Goal: Transaction & Acquisition: Book appointment/travel/reservation

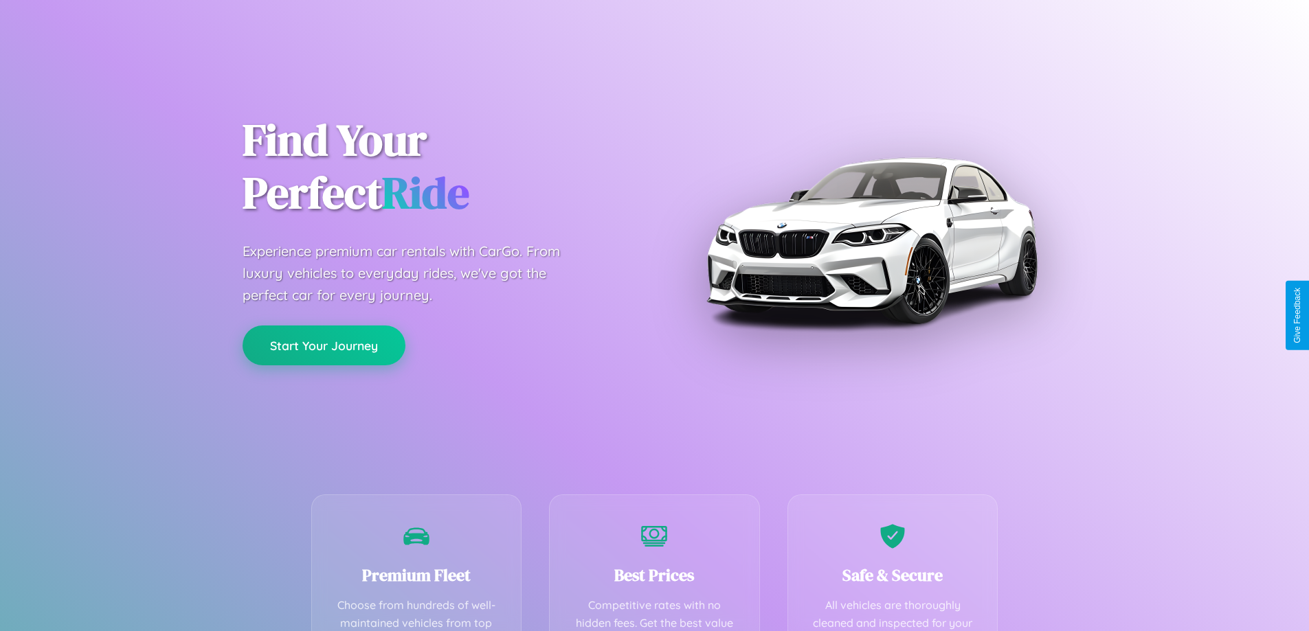
click at [324, 346] on button "Start Your Journey" at bounding box center [323, 346] width 163 height 40
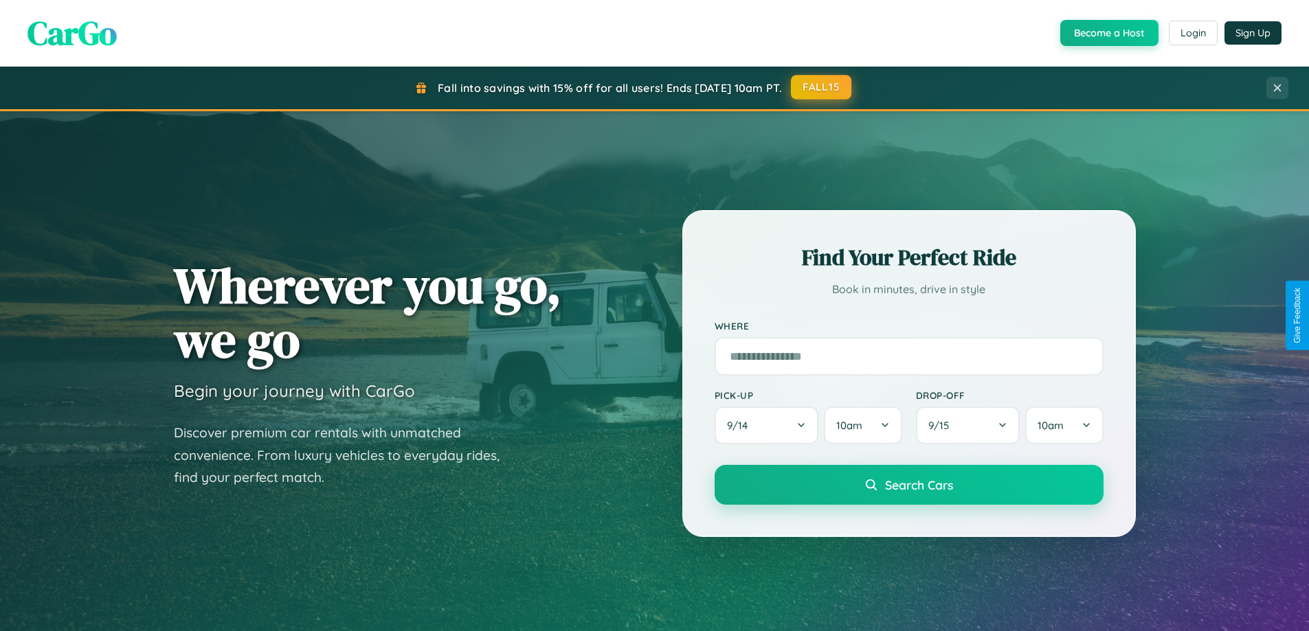
click at [822, 88] on button "FALL15" at bounding box center [821, 87] width 60 height 25
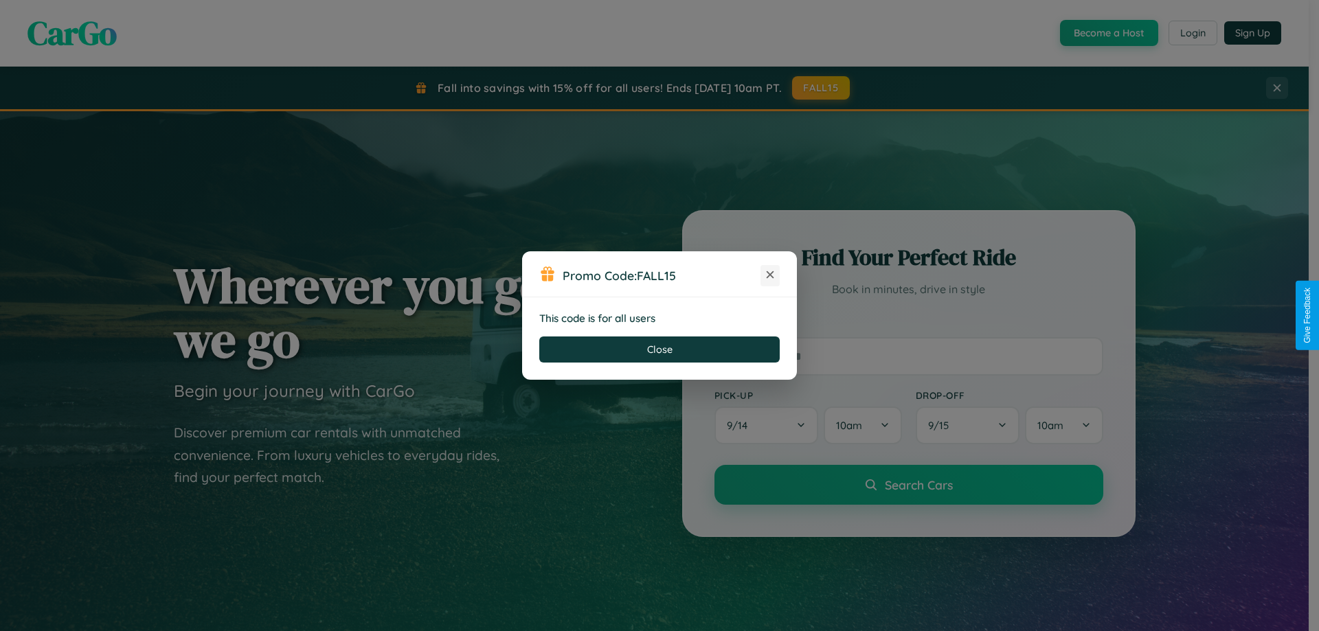
click at [770, 275] on icon at bounding box center [770, 275] width 14 height 14
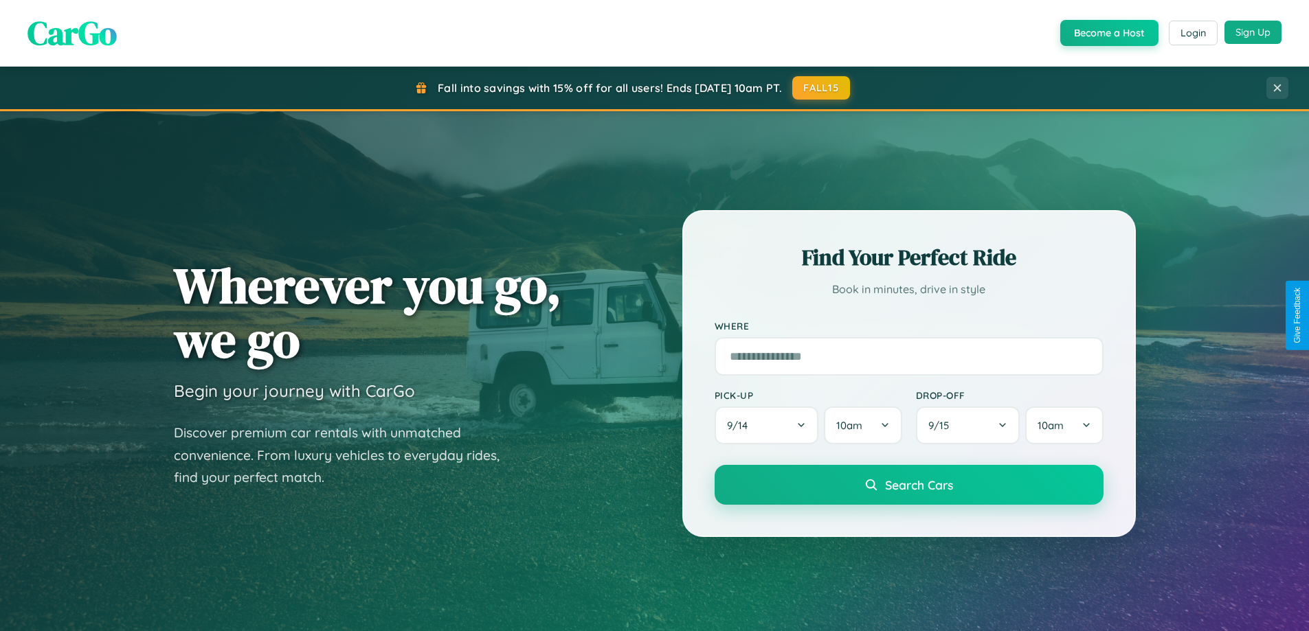
click at [1252, 32] on button "Sign Up" at bounding box center [1252, 32] width 57 height 23
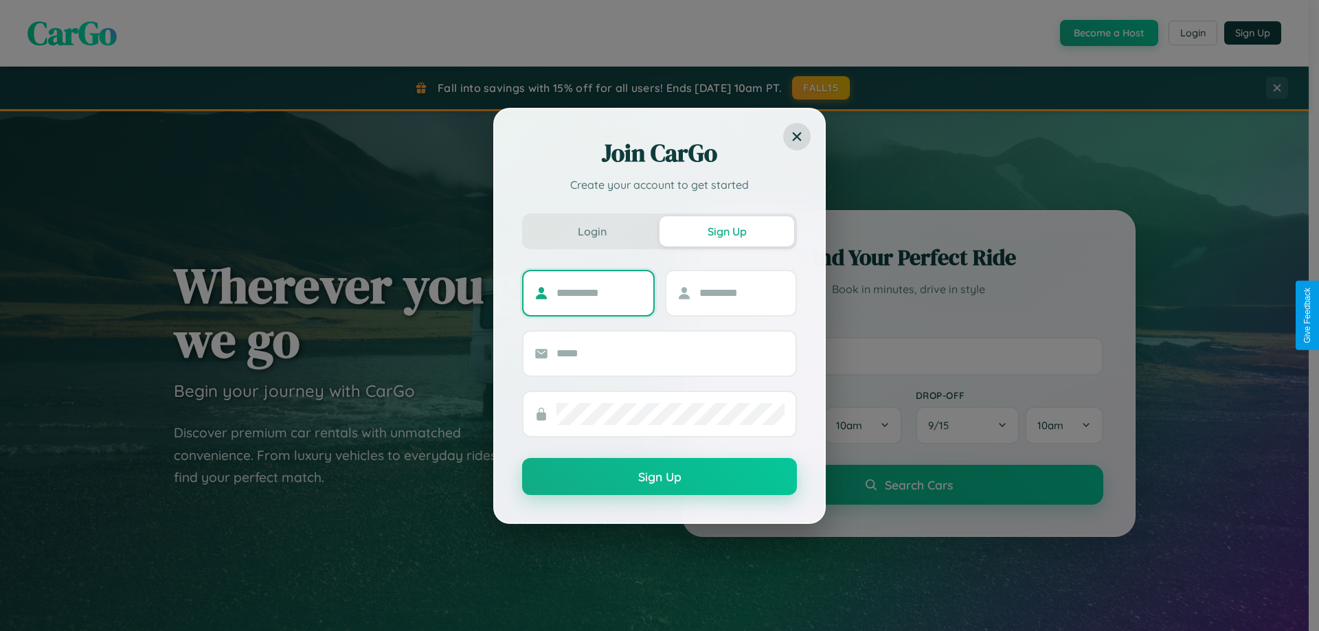
click at [599, 293] on input "text" at bounding box center [599, 293] width 86 height 22
type input "******"
click at [741, 293] on input "text" at bounding box center [742, 293] width 86 height 22
type input "********"
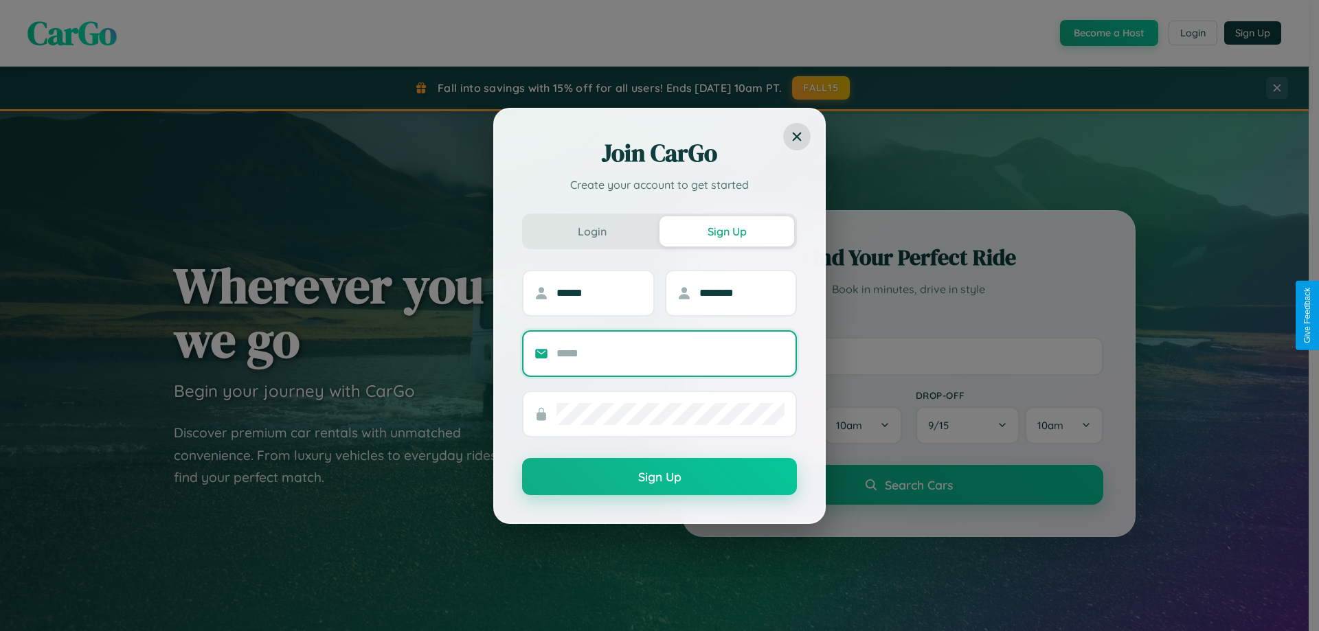
click at [670, 353] on input "text" at bounding box center [670, 354] width 228 height 22
type input "**********"
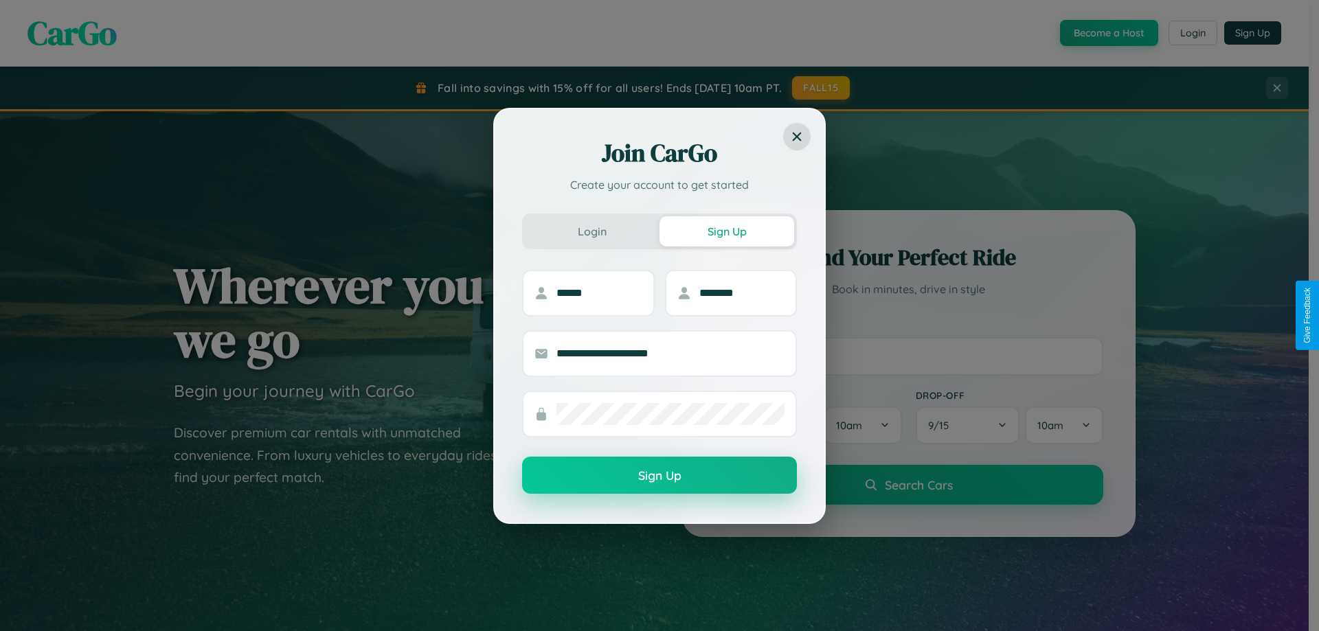
click at [659, 476] on button "Sign Up" at bounding box center [659, 475] width 275 height 37
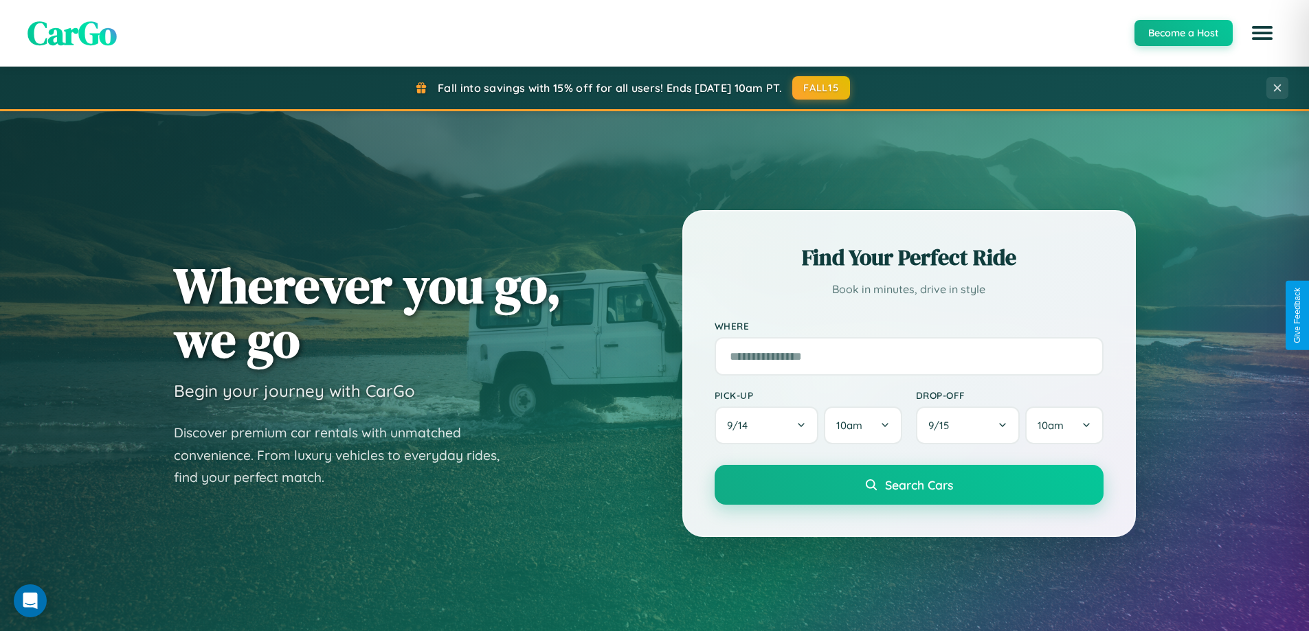
scroll to position [592, 0]
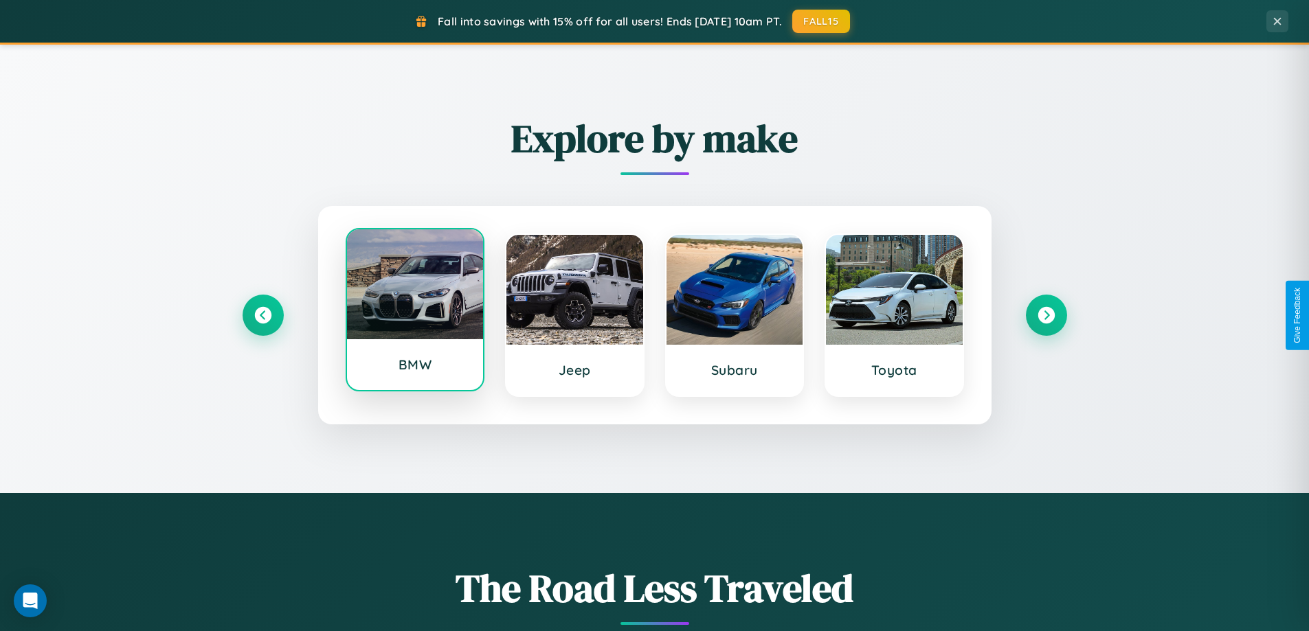
click at [414, 315] on div at bounding box center [415, 284] width 137 height 110
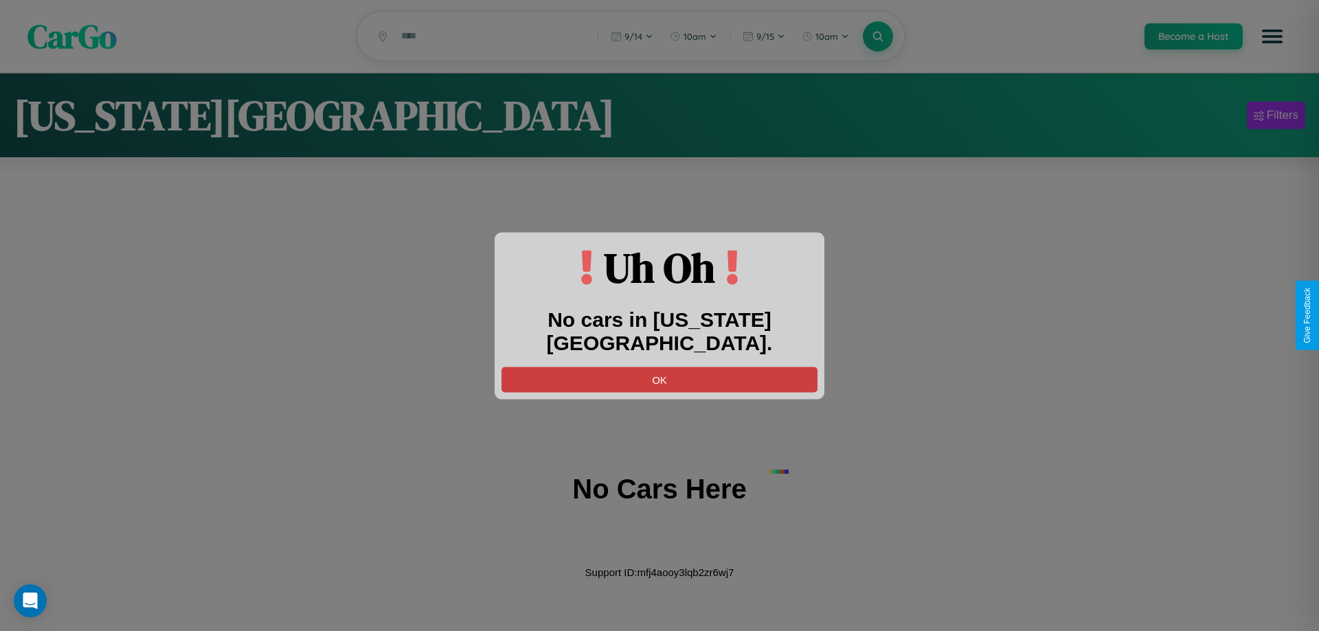
click at [659, 367] on button "OK" at bounding box center [659, 379] width 316 height 25
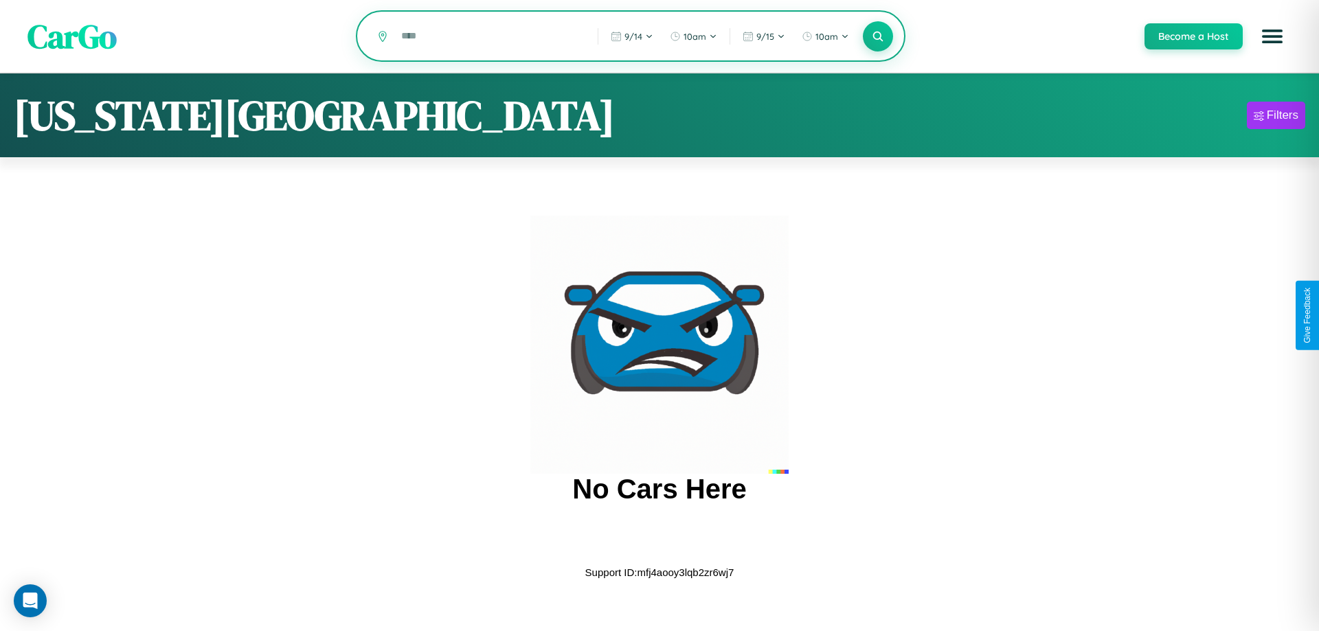
click at [489, 37] on input "text" at bounding box center [489, 36] width 190 height 24
type input "*"
click at [877, 37] on icon at bounding box center [877, 36] width 13 height 13
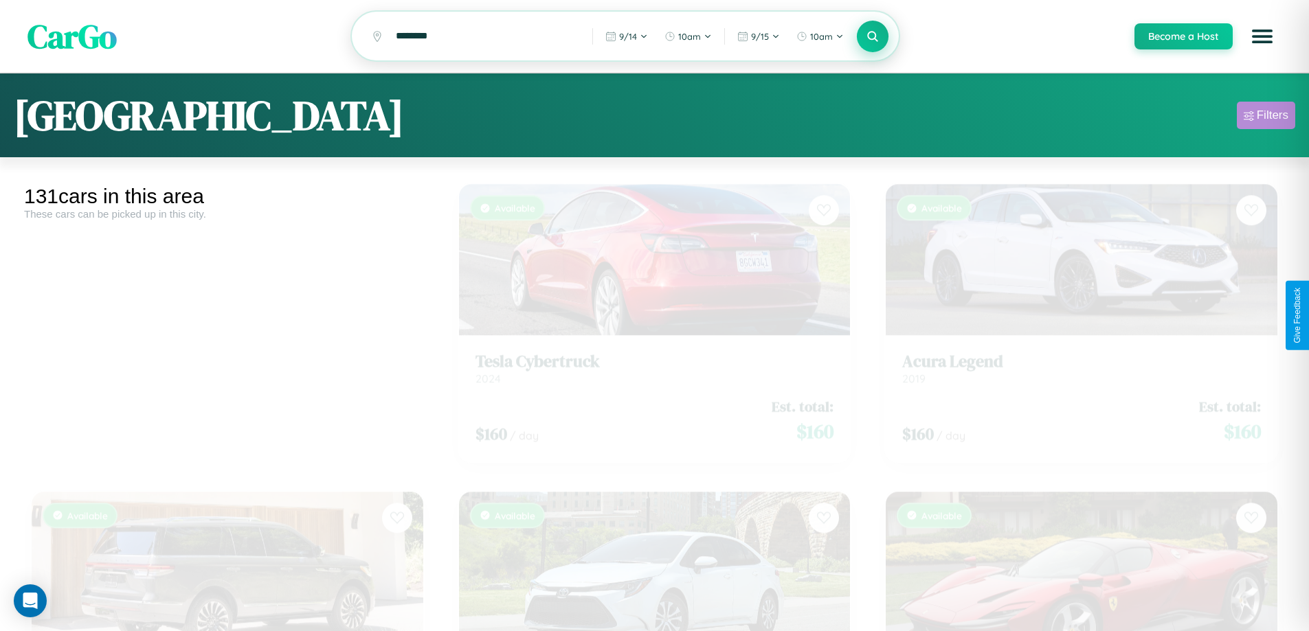
click at [1265, 117] on div "Filters" at bounding box center [1272, 116] width 32 height 14
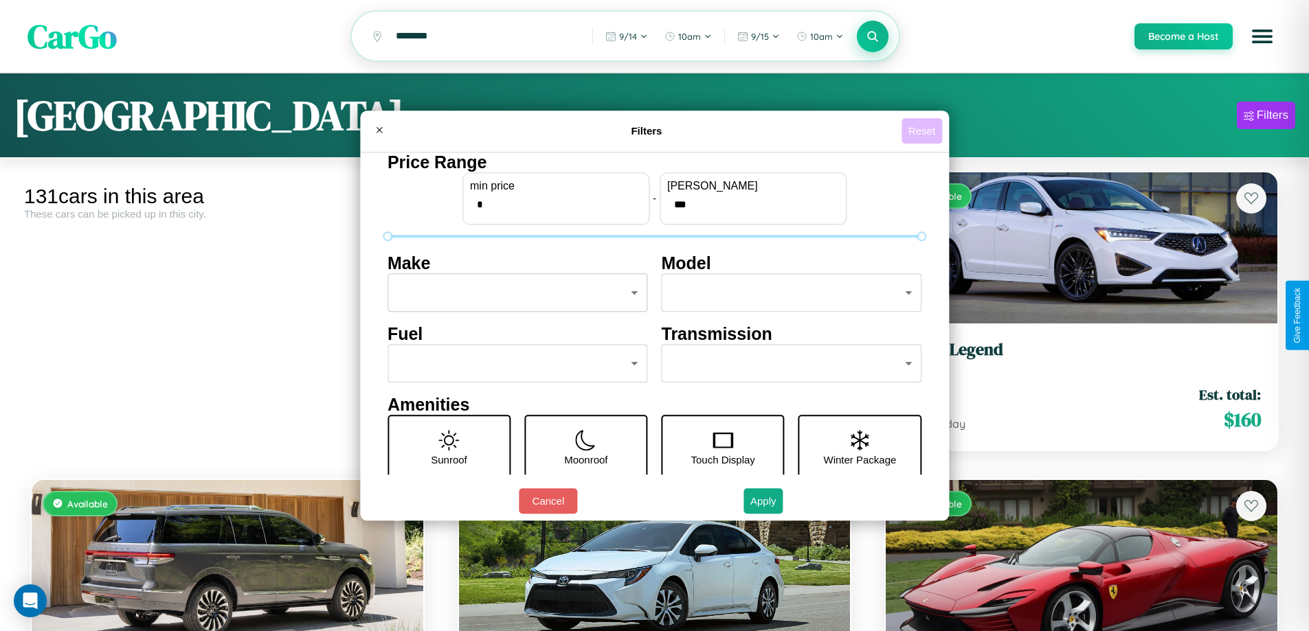
click at [923, 131] on button "Reset" at bounding box center [921, 130] width 41 height 25
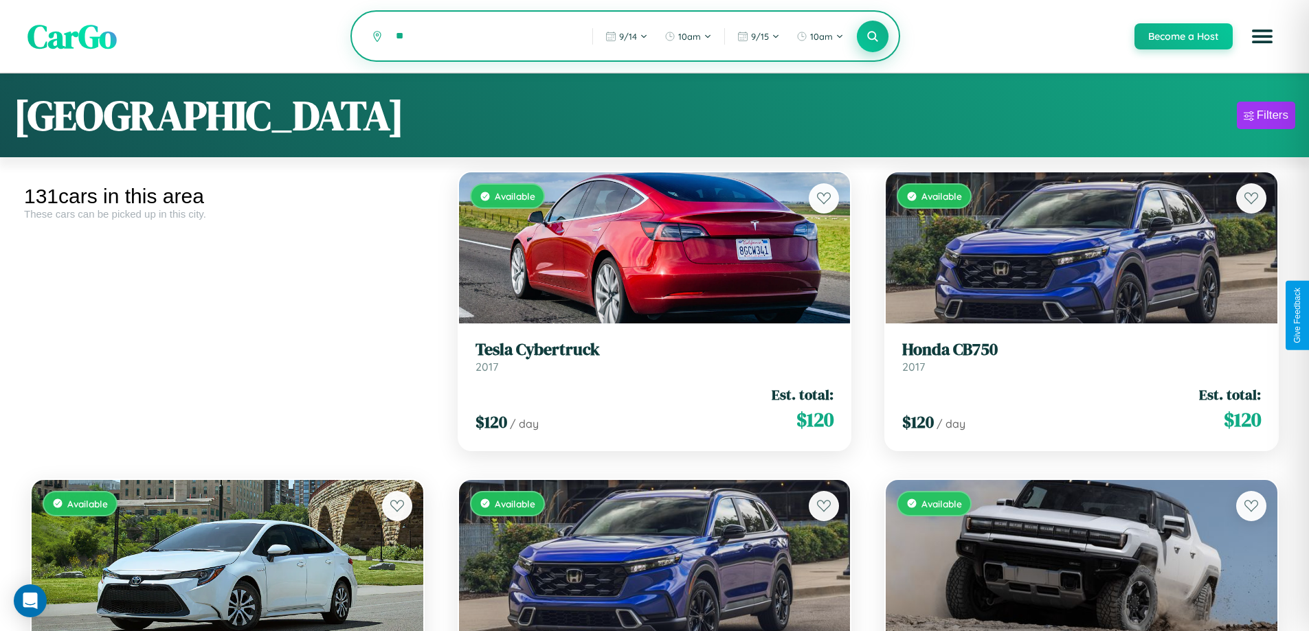
type input "*"
type input "******"
click at [872, 37] on icon at bounding box center [872, 36] width 13 height 13
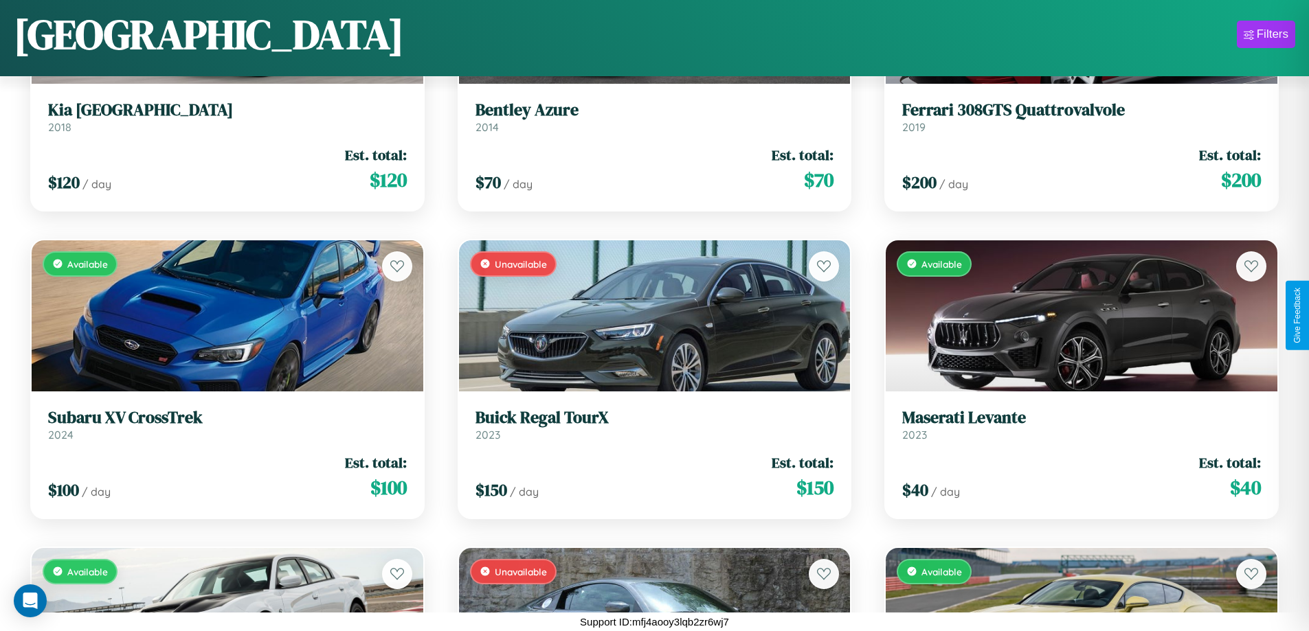
scroll to position [9729, 0]
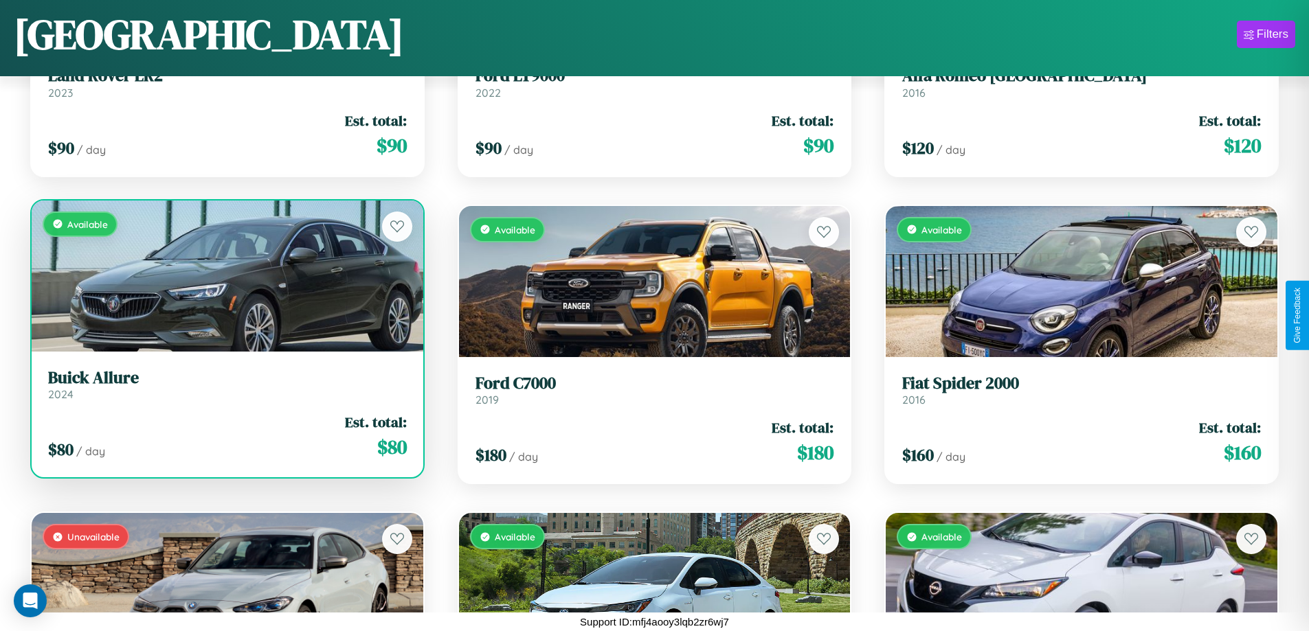
click at [225, 388] on h3 "Buick Allure" at bounding box center [227, 378] width 359 height 20
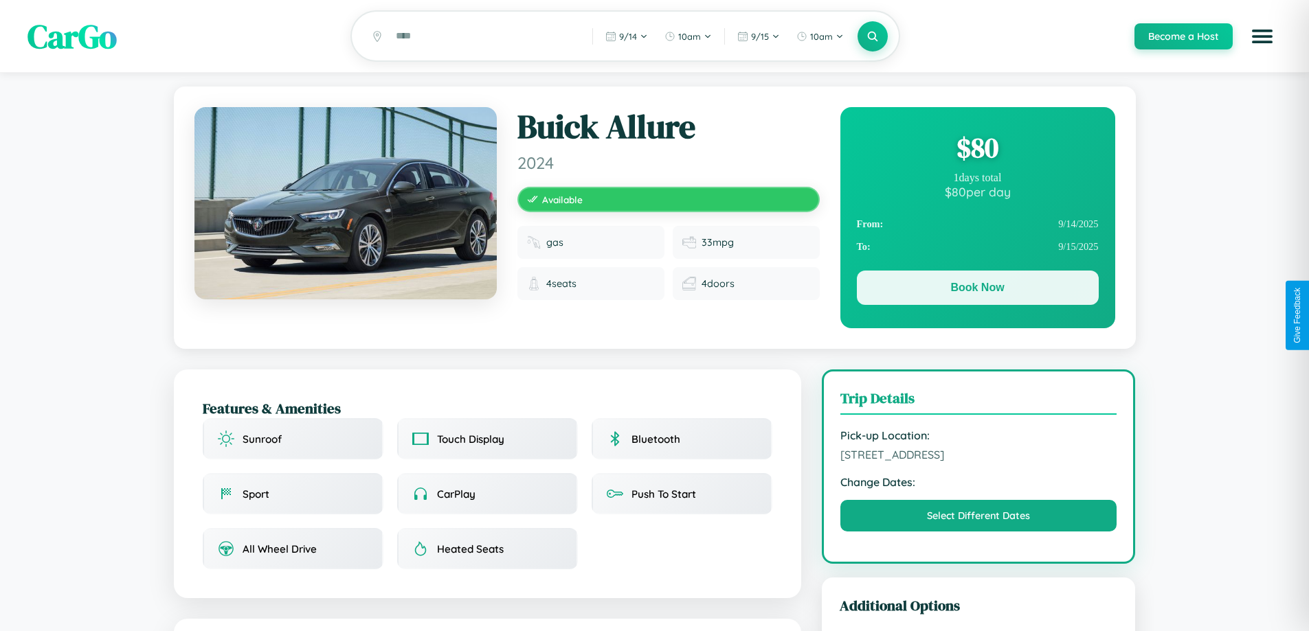
click at [977, 290] on button "Book Now" at bounding box center [978, 288] width 242 height 34
